Goal: Information Seeking & Learning: Find specific fact

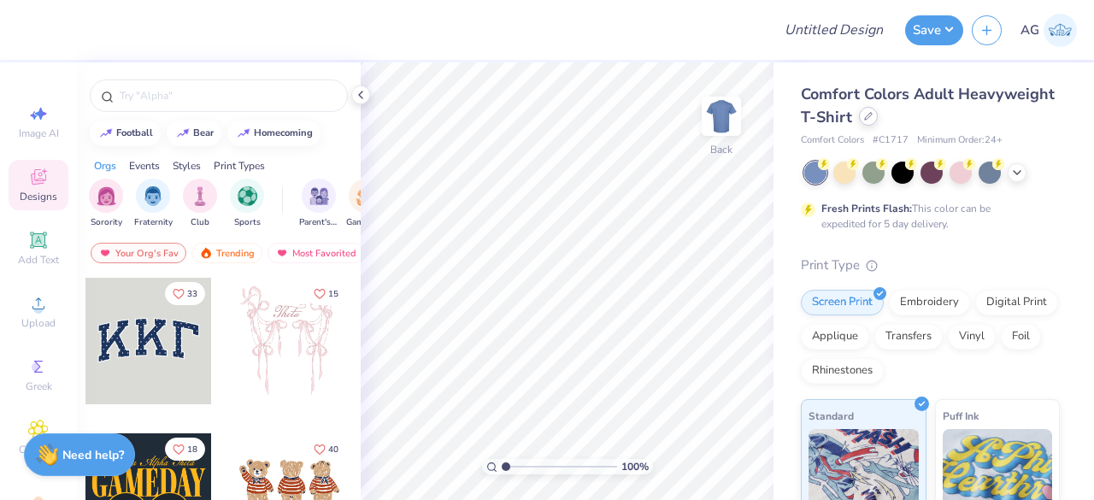
click at [878, 121] on div at bounding box center [868, 116] width 19 height 19
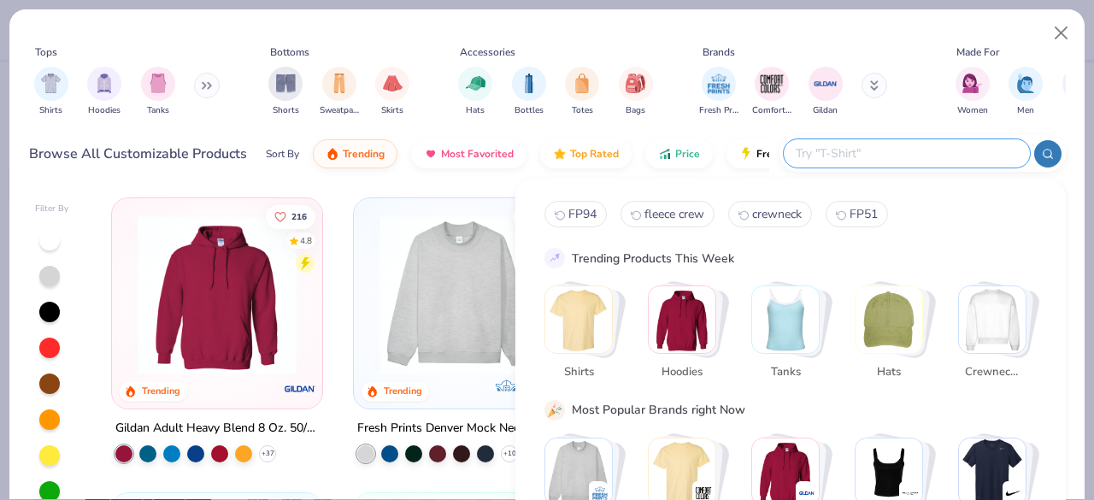
click at [946, 144] on input "text" at bounding box center [906, 154] width 224 height 20
paste input "Liberty Bags 8801"
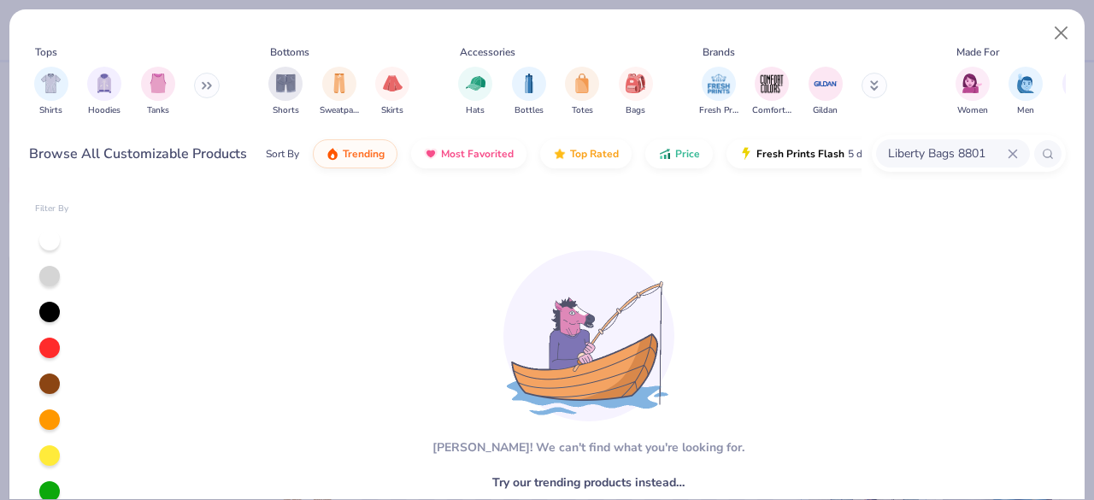
click at [956, 147] on input "Liberty Bags 8801" at bounding box center [946, 154] width 121 height 20
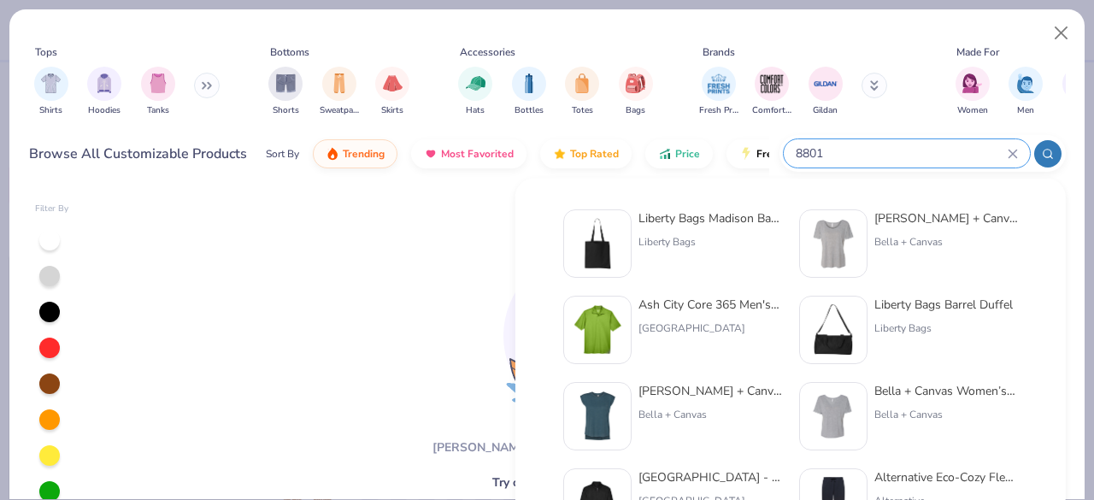
type input "8801"
click at [688, 230] on div "Liberty Bags Madison Basic Tote Liberty Bags" at bounding box center [710, 243] width 144 height 68
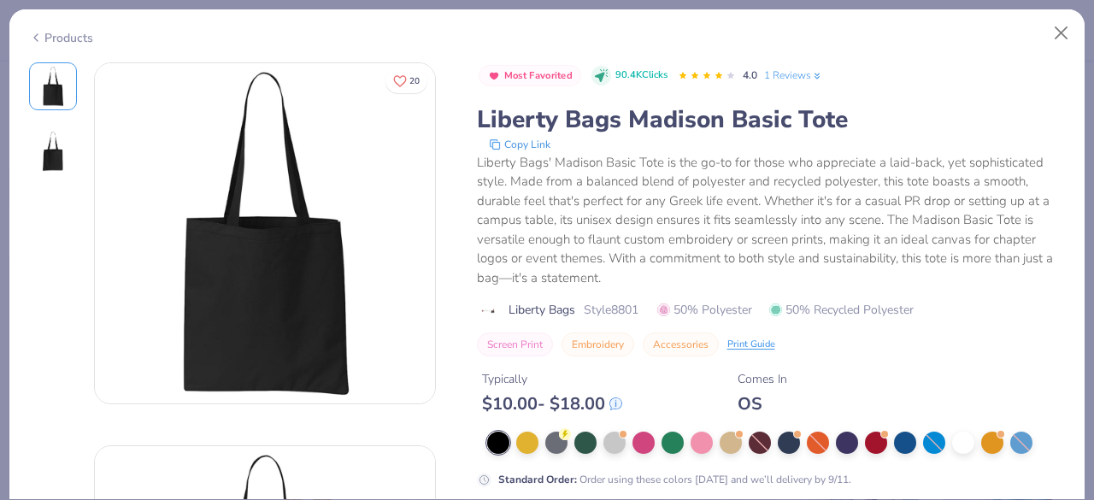
scroll to position [171, 0]
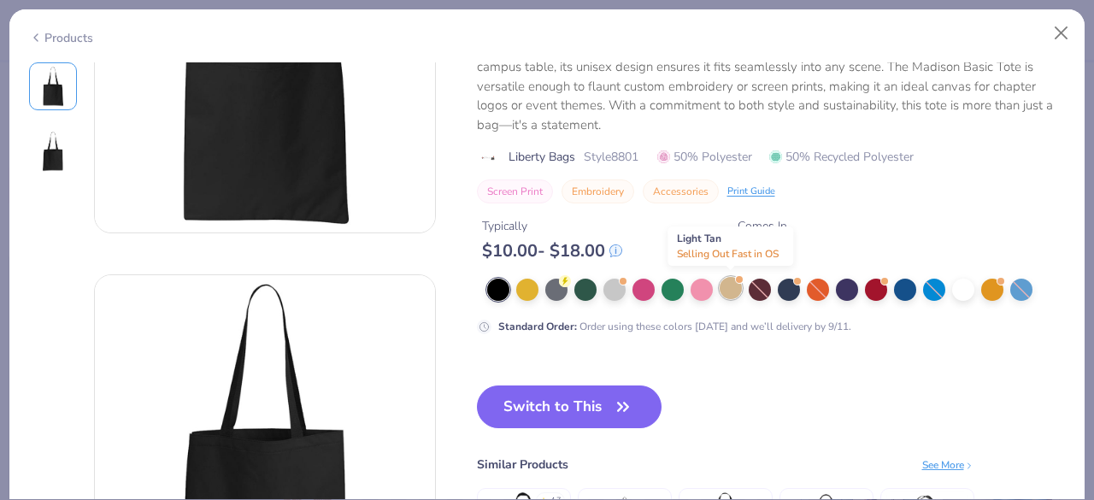
click at [732, 287] on div at bounding box center [731, 288] width 22 height 22
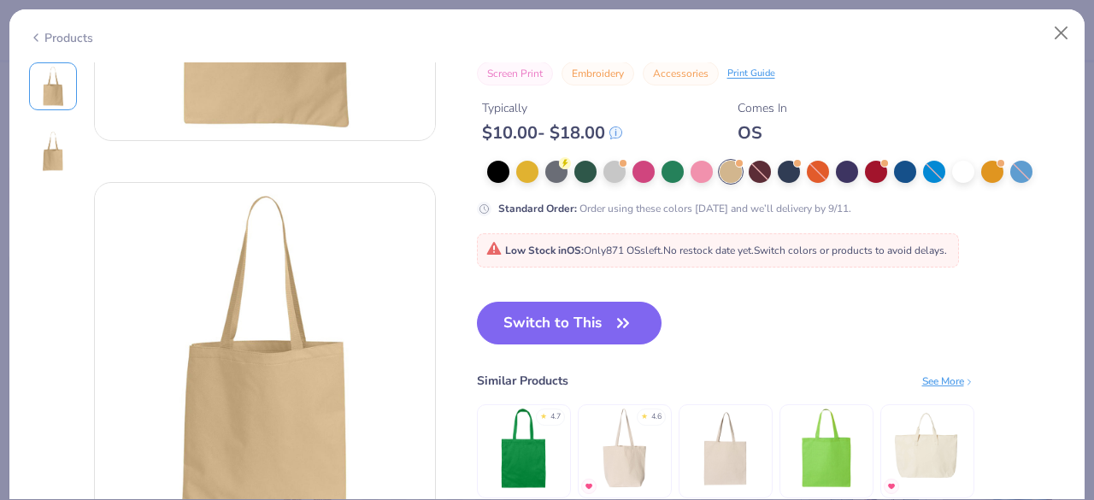
scroll to position [342, 0]
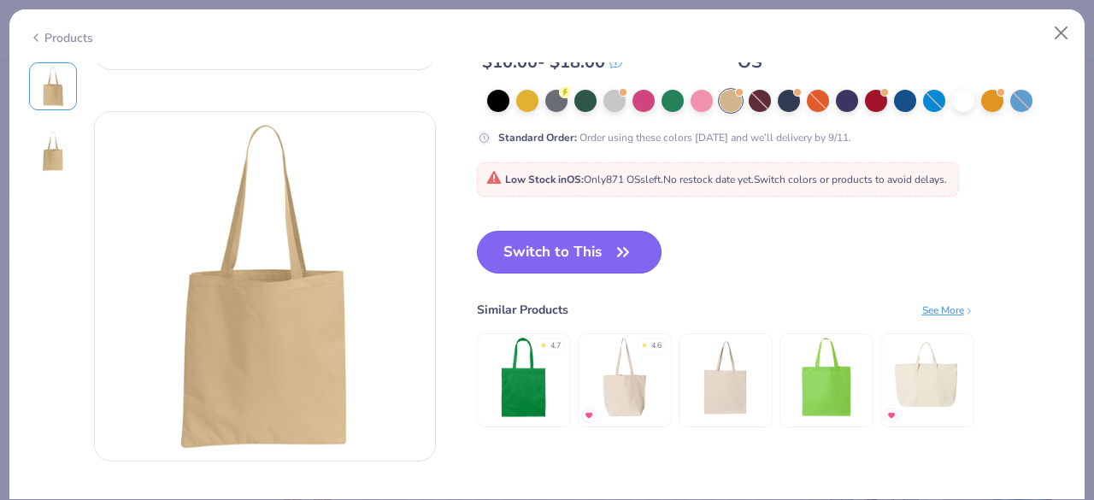
click at [521, 262] on button "Switch to This" at bounding box center [569, 252] width 185 height 43
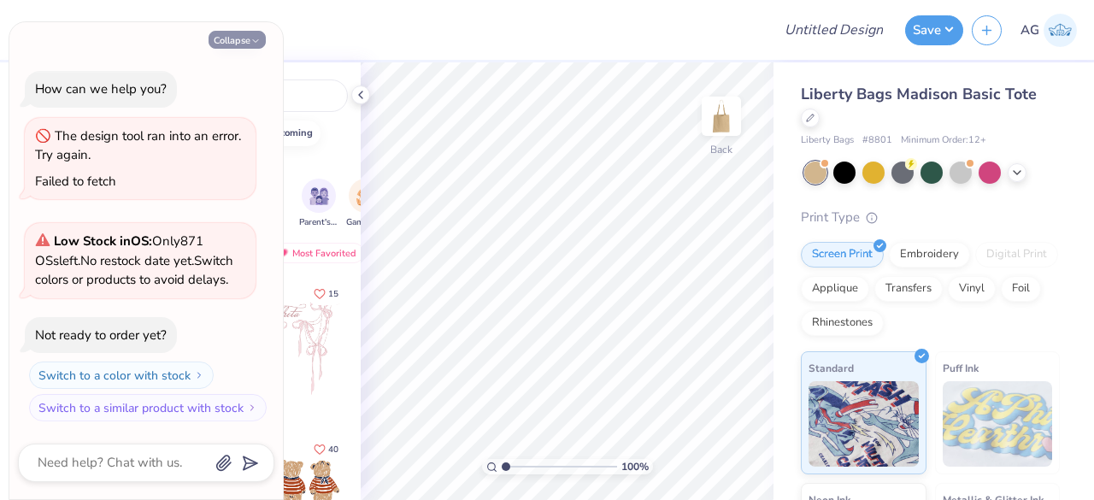
click at [248, 35] on button "Collapse" at bounding box center [237, 40] width 57 height 18
type textarea "x"
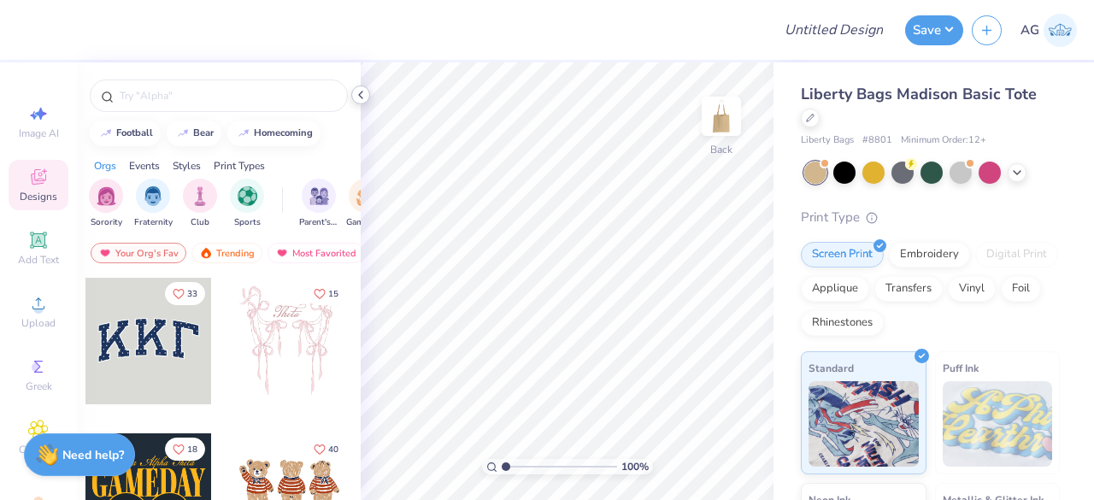
click at [357, 98] on icon at bounding box center [361, 95] width 14 height 14
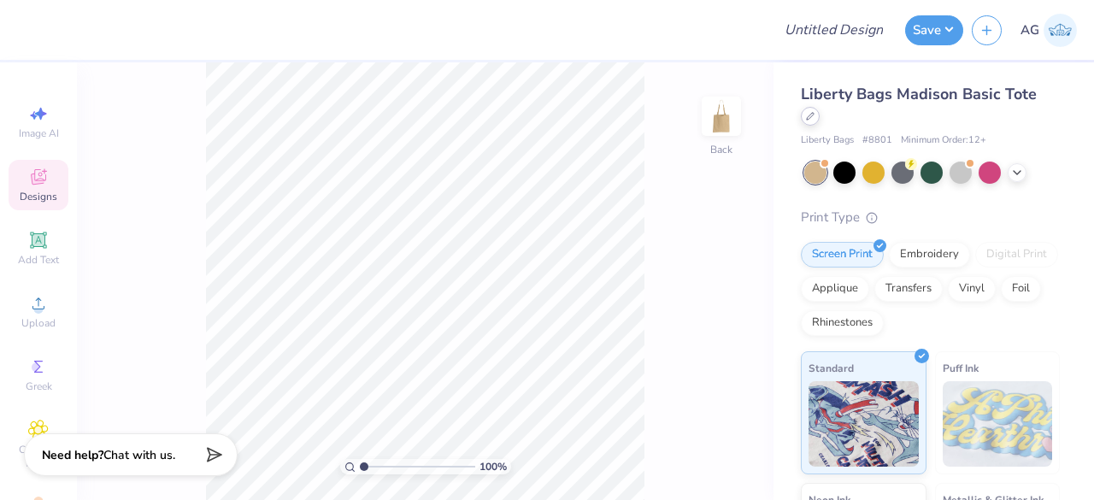
click at [812, 119] on icon at bounding box center [810, 116] width 9 height 9
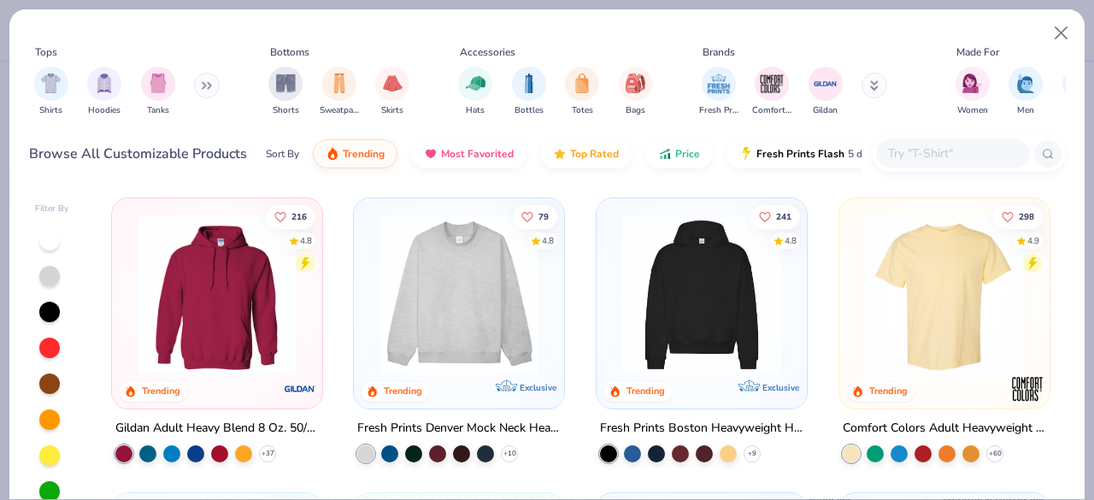
click at [945, 156] on input "text" at bounding box center [952, 154] width 132 height 20
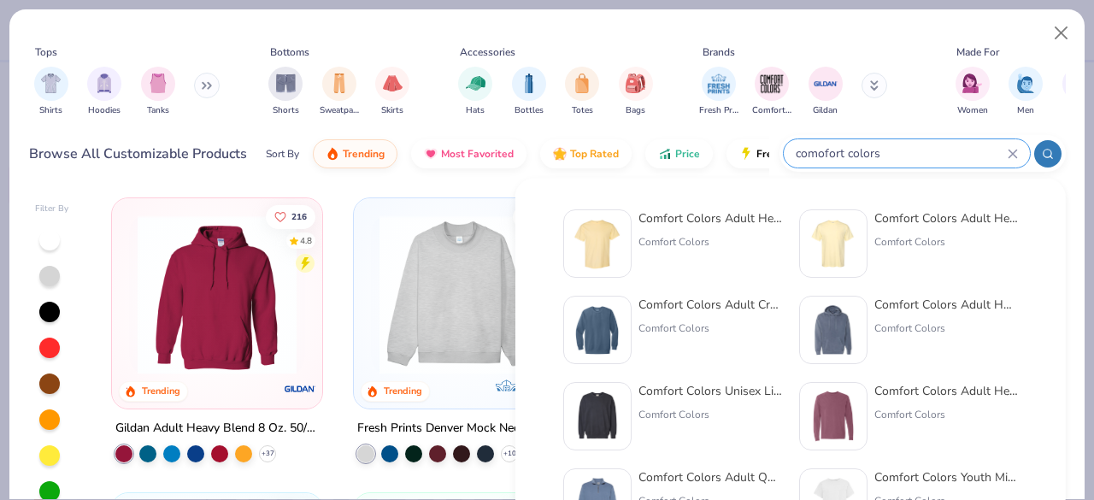
click at [810, 156] on input "comofort colors" at bounding box center [901, 154] width 214 height 20
click at [820, 146] on input "comofort colors" at bounding box center [901, 154] width 214 height 20
click at [897, 155] on input "comofort colors" at bounding box center [901, 154] width 214 height 20
click at [819, 158] on input "comofort colors" at bounding box center [901, 154] width 214 height 20
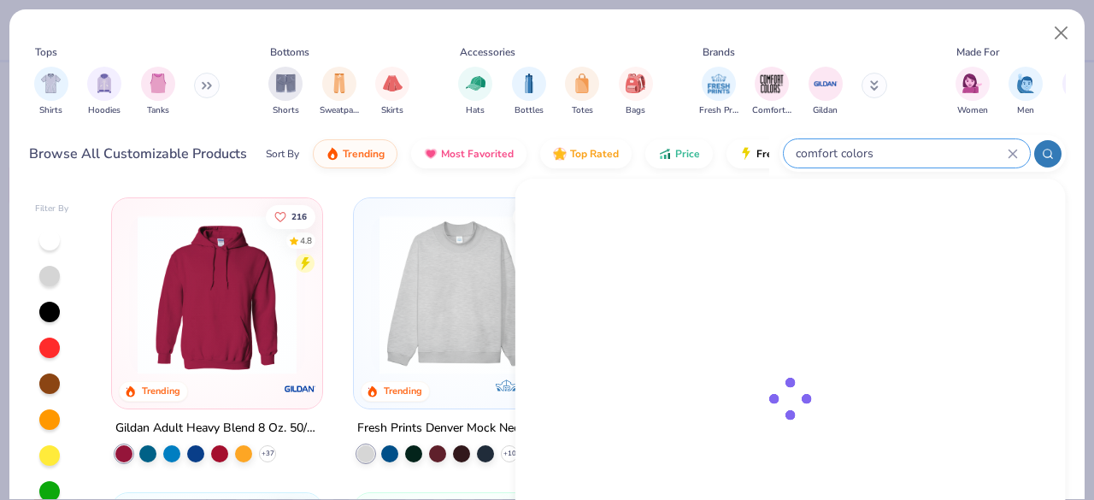
click at [889, 155] on input "comfort colors" at bounding box center [901, 154] width 214 height 20
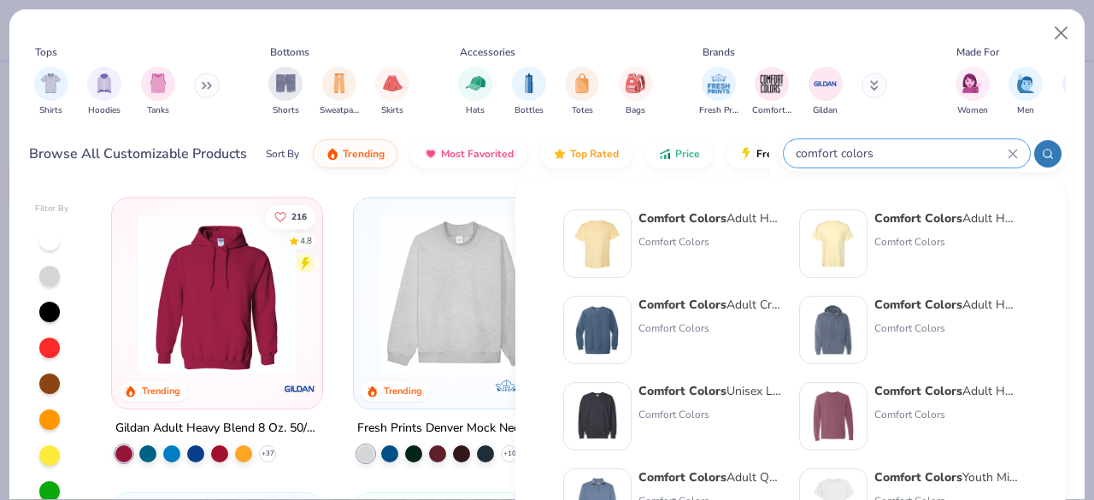
type input "comfort colors"
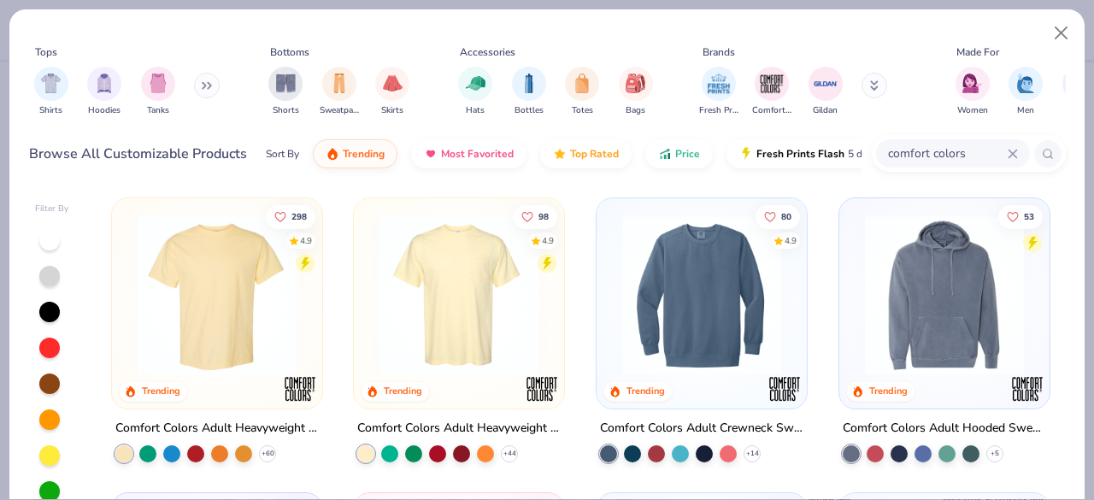
click at [478, 291] on img at bounding box center [459, 294] width 176 height 159
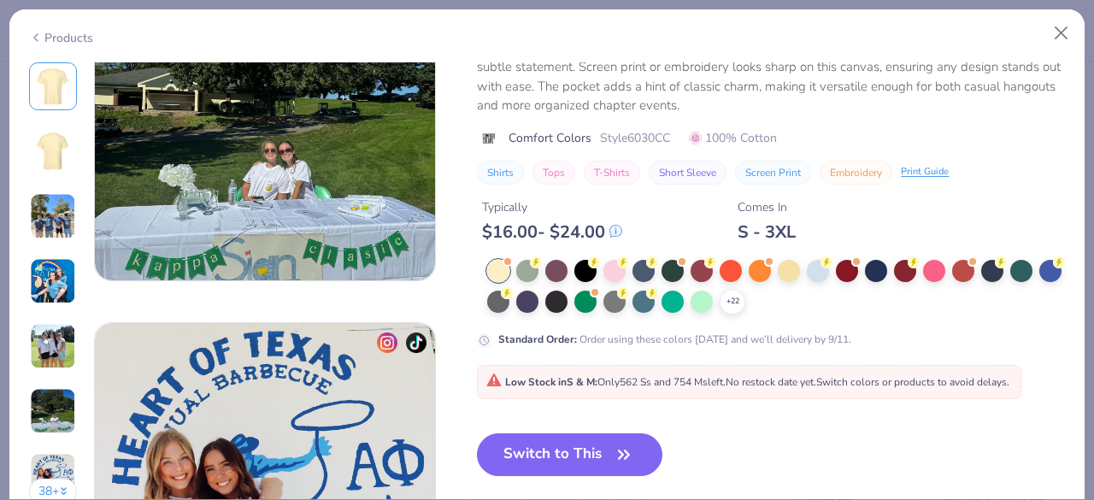
scroll to position [1952, 0]
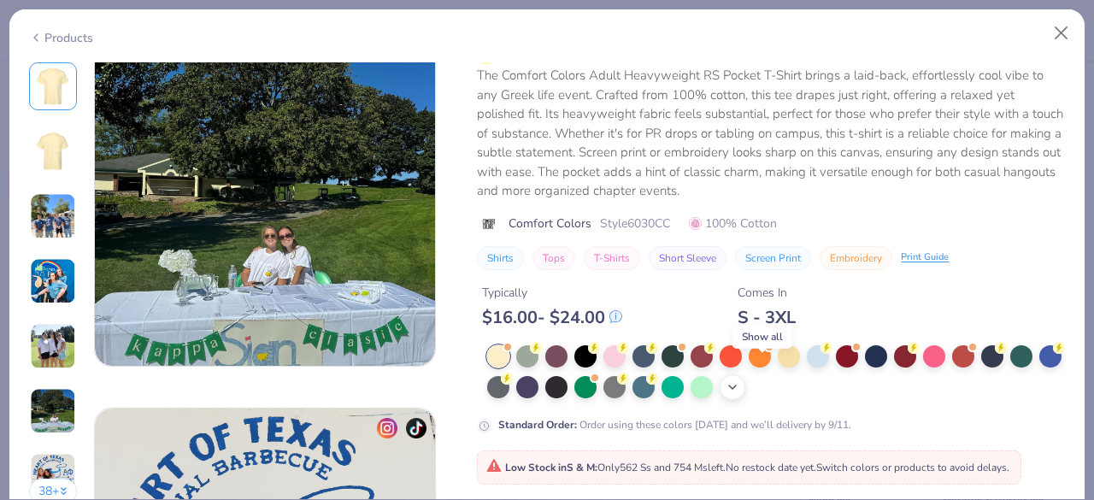
click at [745, 374] on div "+ 22" at bounding box center [733, 387] width 26 height 26
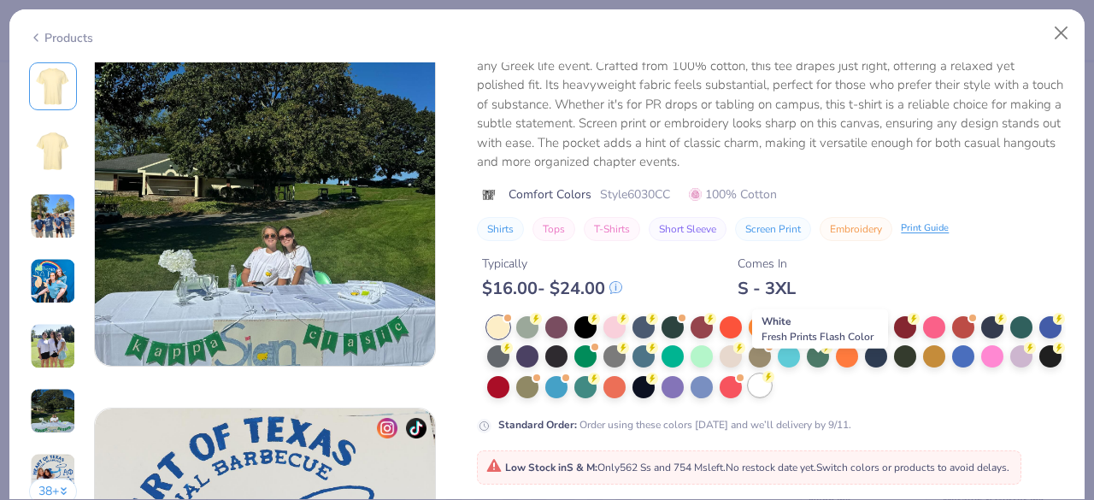
click at [771, 374] on div at bounding box center [760, 385] width 22 height 22
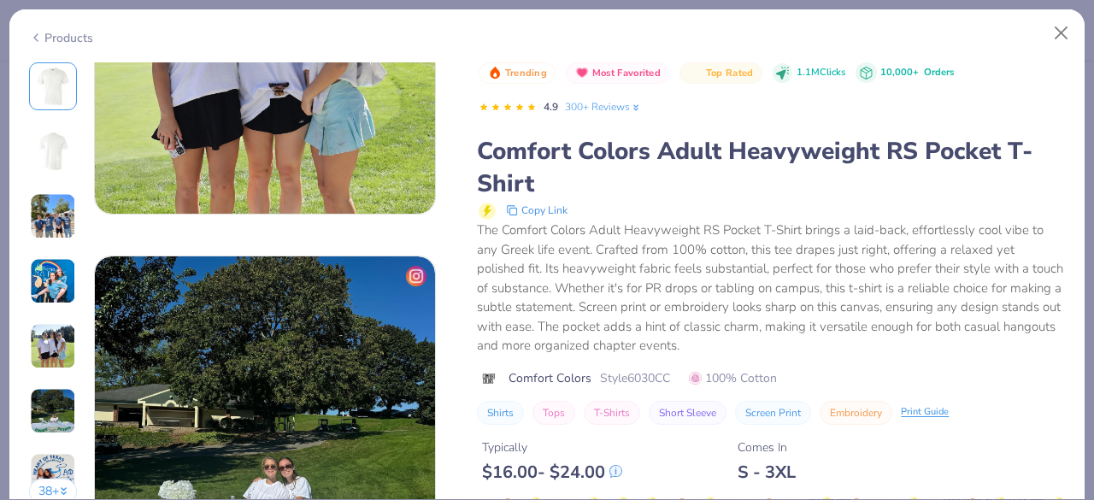
scroll to position [1696, 0]
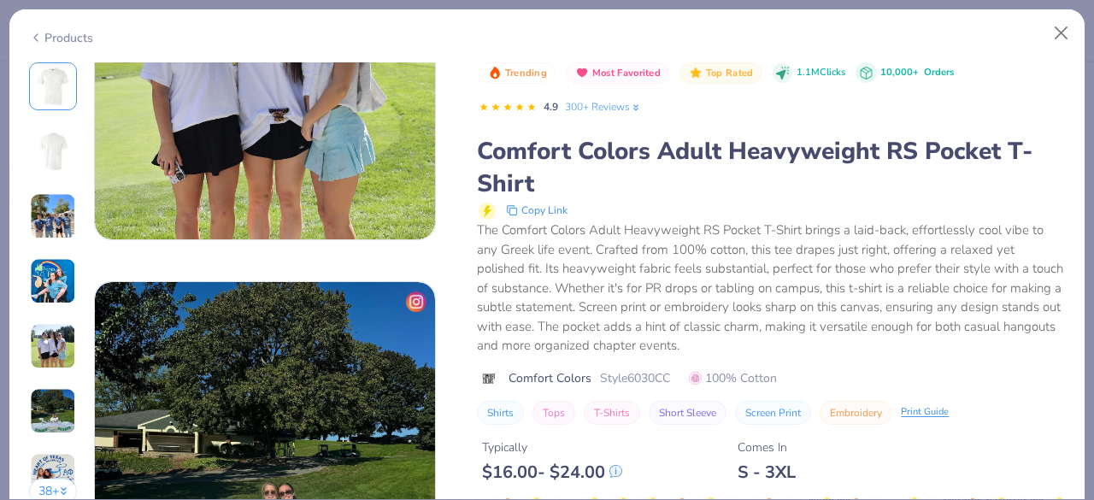
click at [636, 381] on span "Style 6030CC" at bounding box center [635, 378] width 70 height 18
click at [635, 381] on span "Style 6030CC" at bounding box center [635, 378] width 70 height 18
copy span "Style 6030CC"
